Goal: Information Seeking & Learning: Check status

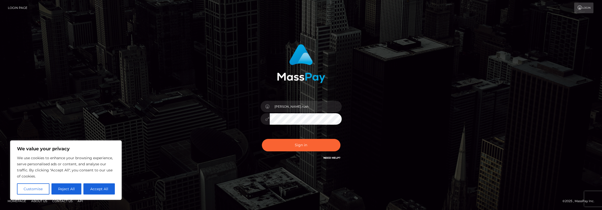
type input "justin.rush"
click at [262, 139] on button "Sign in" at bounding box center [301, 145] width 79 height 12
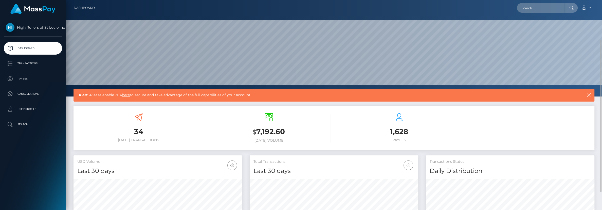
scroll to position [90, 169]
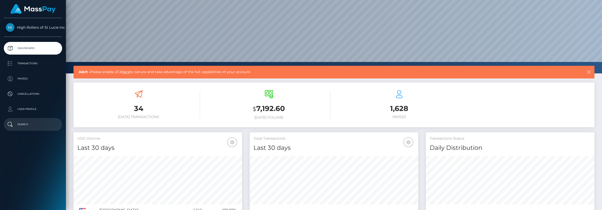
click at [31, 120] on p "Search" at bounding box center [33, 124] width 54 height 8
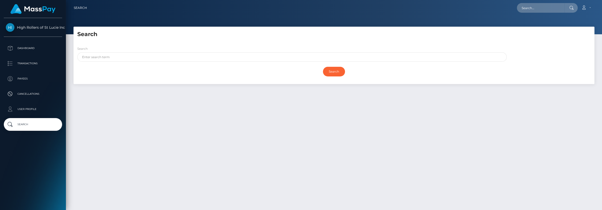
click at [32, 55] on ul "Dashboard Transactions Payees Cancellations User Profile Search" at bounding box center [33, 86] width 66 height 89
click at [33, 50] on p "Dashboard" at bounding box center [33, 48] width 54 height 8
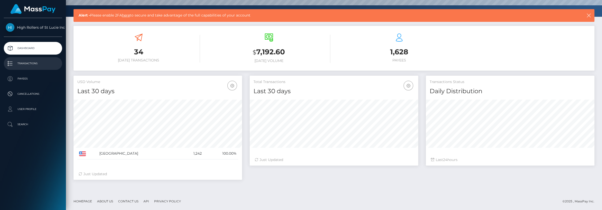
click at [28, 63] on p "Transactions" at bounding box center [33, 64] width 54 height 8
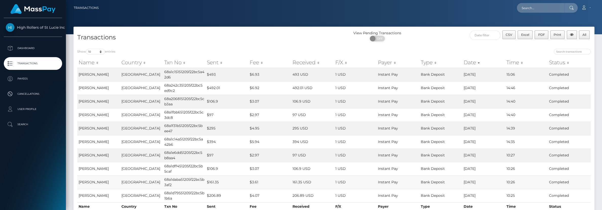
scroll to position [42, 0]
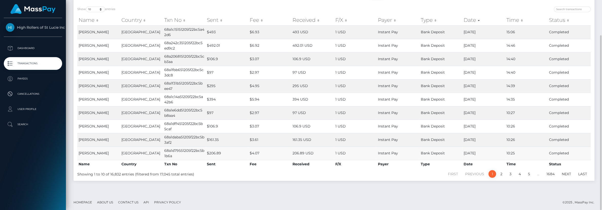
drag, startPoint x: 214, startPoint y: 148, endPoint x: 407, endPoint y: 152, distance: 192.8
click at [400, 152] on tr "[PERSON_NAME] [GEOGRAPHIC_DATA] 68a1d79551205f22bc5b1b6a $206.89 $4.07 206.89 U…" at bounding box center [333, 152] width 513 height 13
click at [431, 179] on div "Show 10 25 50 100 250 500 1,000 3,500 entries Name Country Txn No Sent Fee Rece…" at bounding box center [334, 92] width 521 height 178
click at [504, 175] on link "2" at bounding box center [502, 174] width 8 height 8
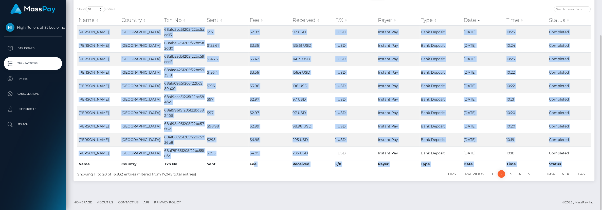
drag, startPoint x: 311, startPoint y: 154, endPoint x: 253, endPoint y: 161, distance: 58.0
click at [253, 161] on table "Name Country Txn No Sent Fee Received F/X Payer Type Date Time Status Name Coun…" at bounding box center [333, 91] width 513 height 153
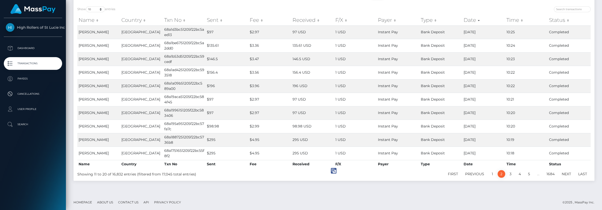
click at [262, 175] on div "Showing 11 to 20 of 16,832 entries (filtered from 17,045 total entries)" at bounding box center [181, 172] width 209 height 7
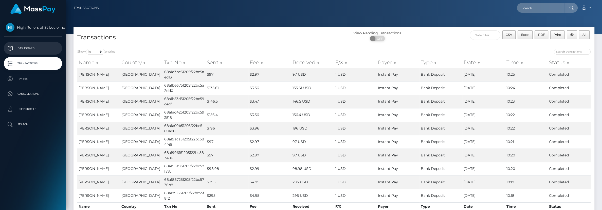
click at [29, 50] on p "Dashboard" at bounding box center [33, 48] width 54 height 8
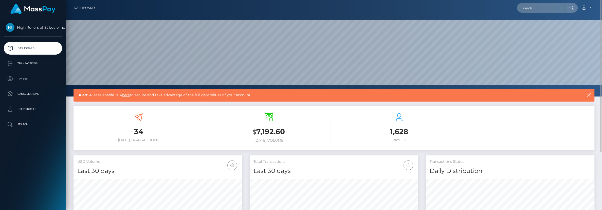
click at [83, 7] on link "Dashboard" at bounding box center [84, 8] width 21 height 11
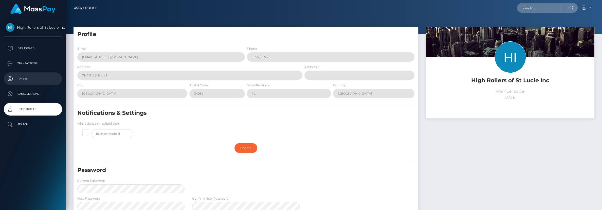
click at [26, 77] on p "Payees" at bounding box center [33, 79] width 54 height 8
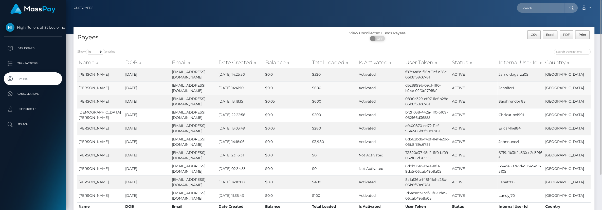
drag, startPoint x: 179, startPoint y: 73, endPoint x: 347, endPoint y: 93, distance: 169.5
click at [343, 90] on tbody "JORGE ARNOLDO JR GARZA 1987-09-05 Jarnoldogarza05@gmail.com 2025-02-22 14:25:50…" at bounding box center [333, 135] width 513 height 134
click at [382, 133] on td "Activated" at bounding box center [380, 127] width 47 height 13
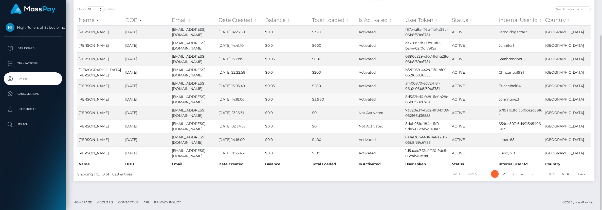
drag, startPoint x: 154, startPoint y: 98, endPoint x: 187, endPoint y: 101, distance: 33.4
click at [187, 101] on tr "JOHN NUNEZ 1985-08-30 johnnunez2013@icloud.com 2025-02-26 14:18:06 $0.0 $3,980 …" at bounding box center [333, 99] width 513 height 13
click at [133, 98] on td "1985-08-30" at bounding box center [147, 99] width 47 height 13
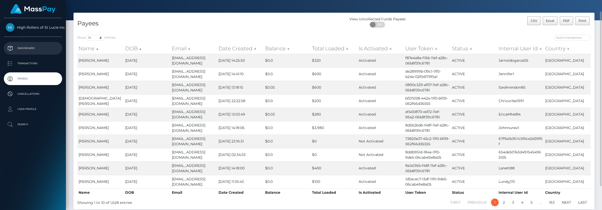
click at [43, 48] on p "Dashboard" at bounding box center [33, 48] width 54 height 8
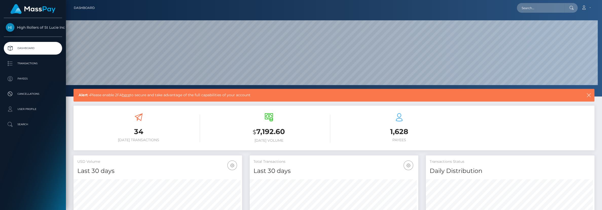
scroll to position [90, 169]
click at [587, 95] on icon "button" at bounding box center [588, 95] width 5 height 5
click at [589, 94] on icon "button" at bounding box center [588, 95] width 5 height 5
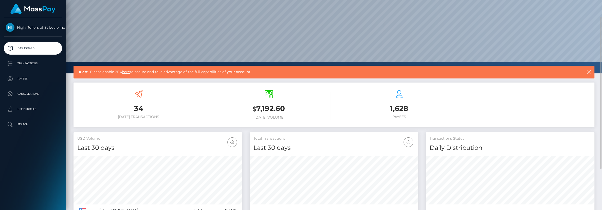
scroll to position [0, 0]
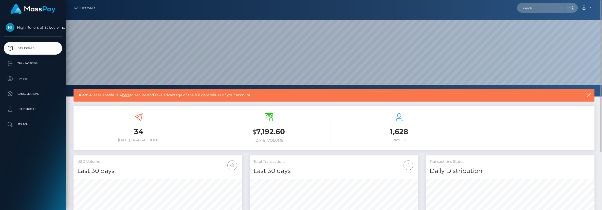
click at [163, 88] on div at bounding box center [334, 48] width 536 height 96
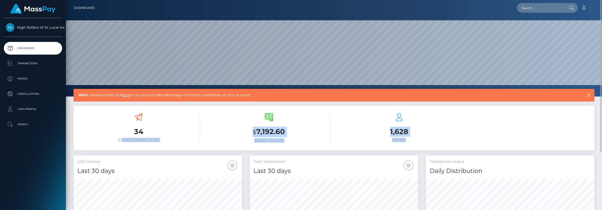
drag, startPoint x: 122, startPoint y: 141, endPoint x: 496, endPoint y: 140, distance: 373.8
click at [487, 148] on div "34 Today Transactions $ 7,192.60 Today Volume 1,628 Payees" at bounding box center [334, 127] width 521 height 45
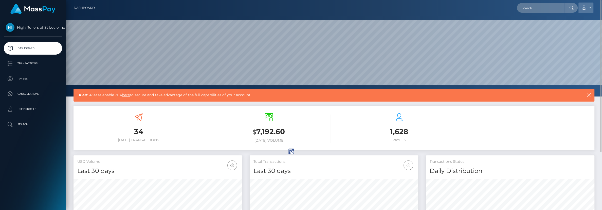
click at [584, 12] on link "Account" at bounding box center [586, 8] width 15 height 11
click at [588, 96] on icon "button" at bounding box center [588, 95] width 5 height 5
click at [174, 99] on div "Alert - Please enable 2FA here to secure and take advantage of the full capabil…" at bounding box center [334, 95] width 521 height 13
click at [173, 95] on span "Alert - Please enable 2FA here to secure and take advantage of the full capabil…" at bounding box center [306, 94] width 455 height 5
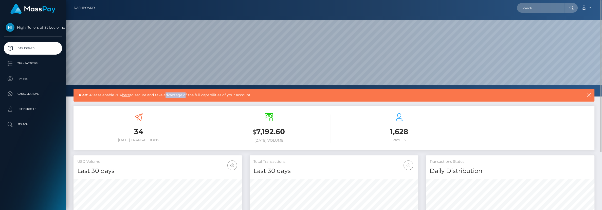
click at [173, 95] on span "Alert - Please enable 2FA here to secure and take advantage of the full capabil…" at bounding box center [306, 94] width 455 height 5
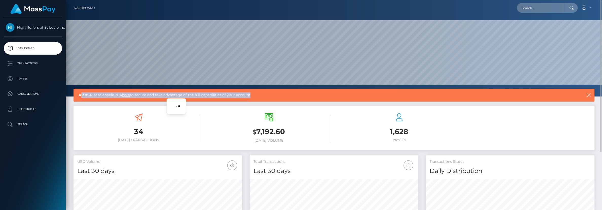
click at [173, 95] on span "Alert - Please enable 2FA here to secure and take advantage of the full capabil…" at bounding box center [306, 94] width 455 height 5
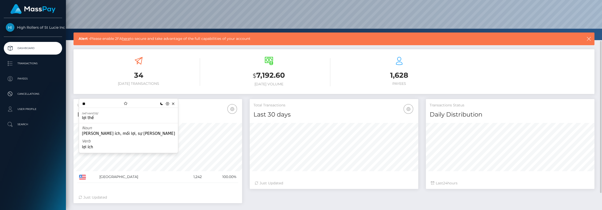
click at [244, 139] on div "USD Volume Last 30 days Last 30 days Last 60 days Last 90 days United States" at bounding box center [158, 153] width 176 height 109
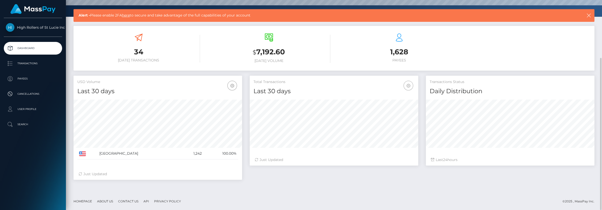
click at [411, 81] on button "button" at bounding box center [409, 86] width 10 height 10
click at [233, 84] on icon "button" at bounding box center [232, 85] width 6 height 6
click at [224, 120] on link "Last 90 days" at bounding box center [217, 120] width 41 height 9
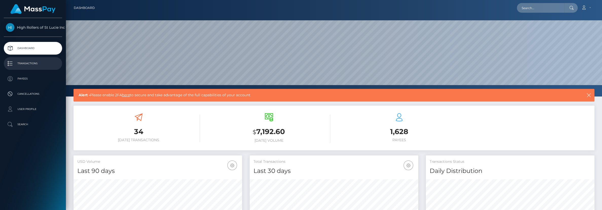
click at [34, 67] on p "Transactions" at bounding box center [33, 64] width 54 height 8
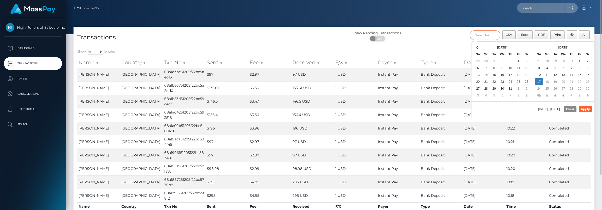
click at [488, 35] on input "text" at bounding box center [485, 34] width 31 height 9
click at [439, 74] on td "Bank Deposit" at bounding box center [441, 74] width 43 height 13
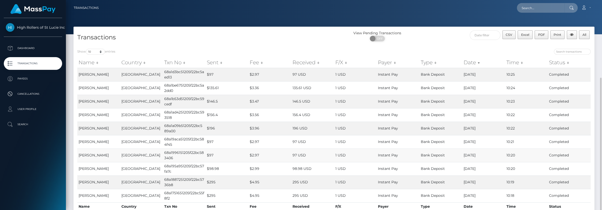
scroll to position [42, 0]
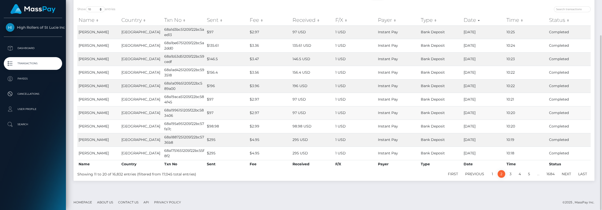
drag, startPoint x: 358, startPoint y: 114, endPoint x: 352, endPoint y: 111, distance: 6.4
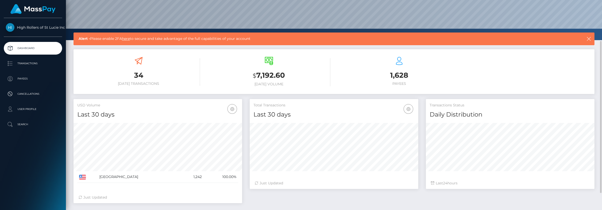
scroll to position [80, 0]
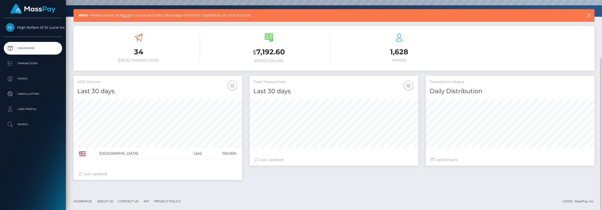
click at [230, 87] on icon "button" at bounding box center [232, 85] width 6 height 6
click at [438, 94] on h4 "Daily Distribution" at bounding box center [510, 91] width 161 height 9
click at [424, 91] on div "Transactions Status Daily Distribution Last 24 hours" at bounding box center [510, 123] width 176 height 95
drag, startPoint x: 435, startPoint y: 91, endPoint x: 495, endPoint y: 93, distance: 60.1
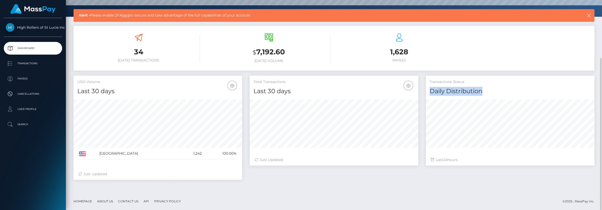
click at [495, 93] on div "Transactions Status Daily Distribution" at bounding box center [510, 86] width 169 height 20
click at [424, 173] on div "Total Transactions Last 30 days Last 30 days Last 60 days Last 90 days 24" at bounding box center [422, 130] width 352 height 109
click at [397, 178] on div "Total Transactions Last 30 days Last 30 days Last 60 days Last 90 days 24" at bounding box center [422, 130] width 352 height 109
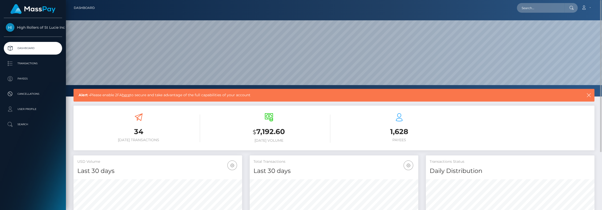
scroll to position [28, 0]
